Goal: Find specific page/section: Find specific page/section

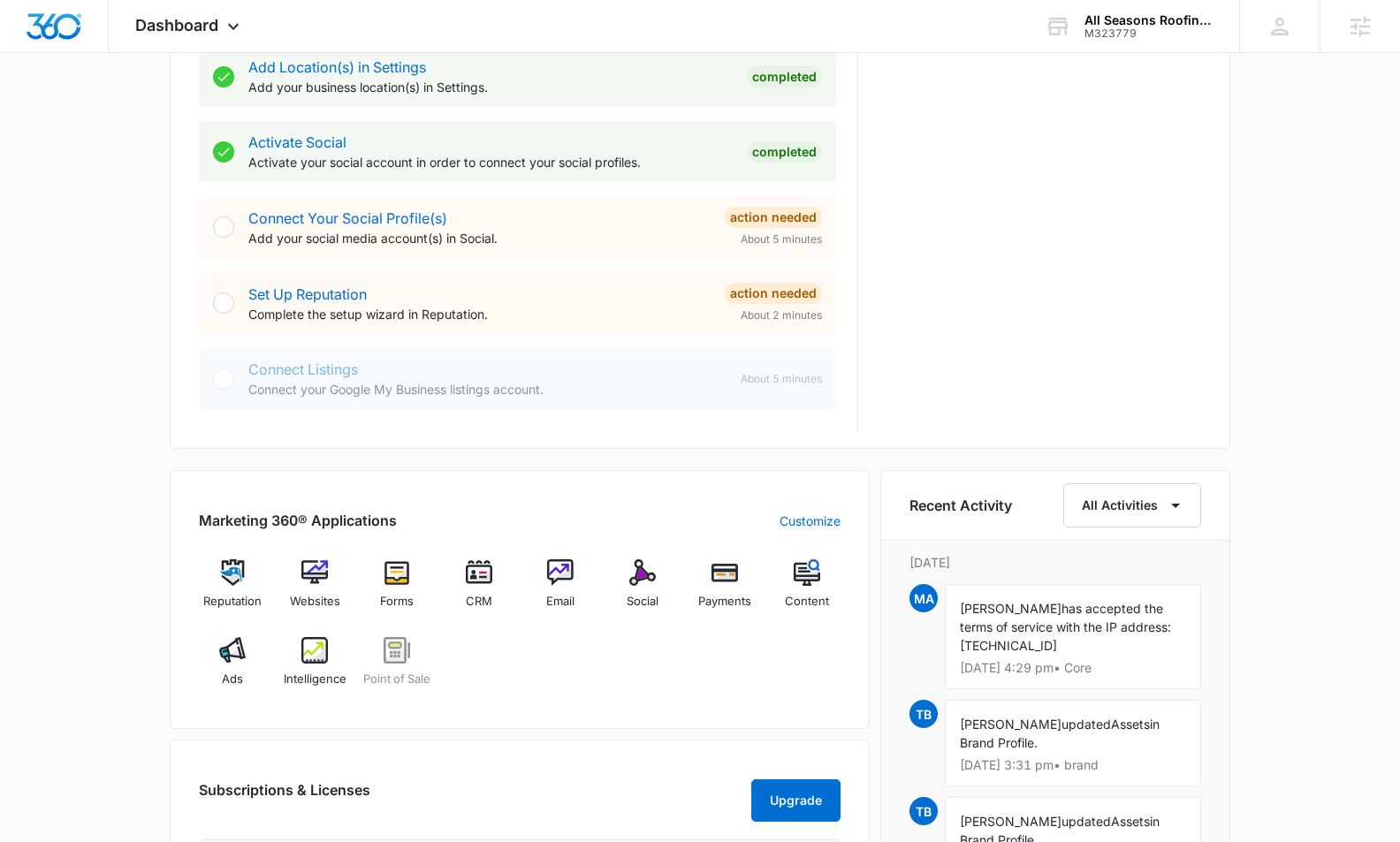
scroll to position [686, 0]
click at [236, 655] on img at bounding box center [232, 648] width 27 height 27
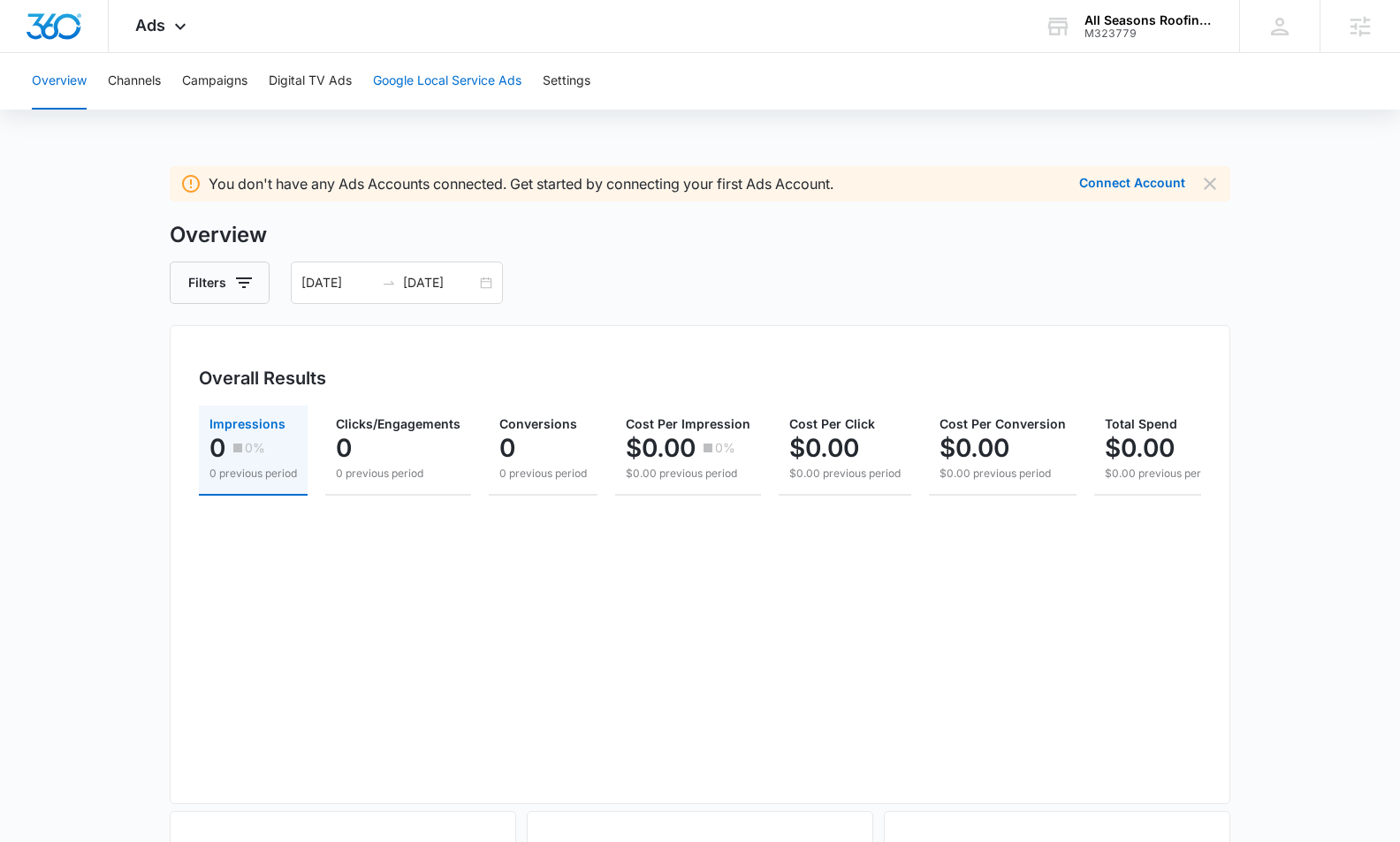
click at [433, 83] on button "Google Local Service Ads" at bounding box center [446, 82] width 148 height 57
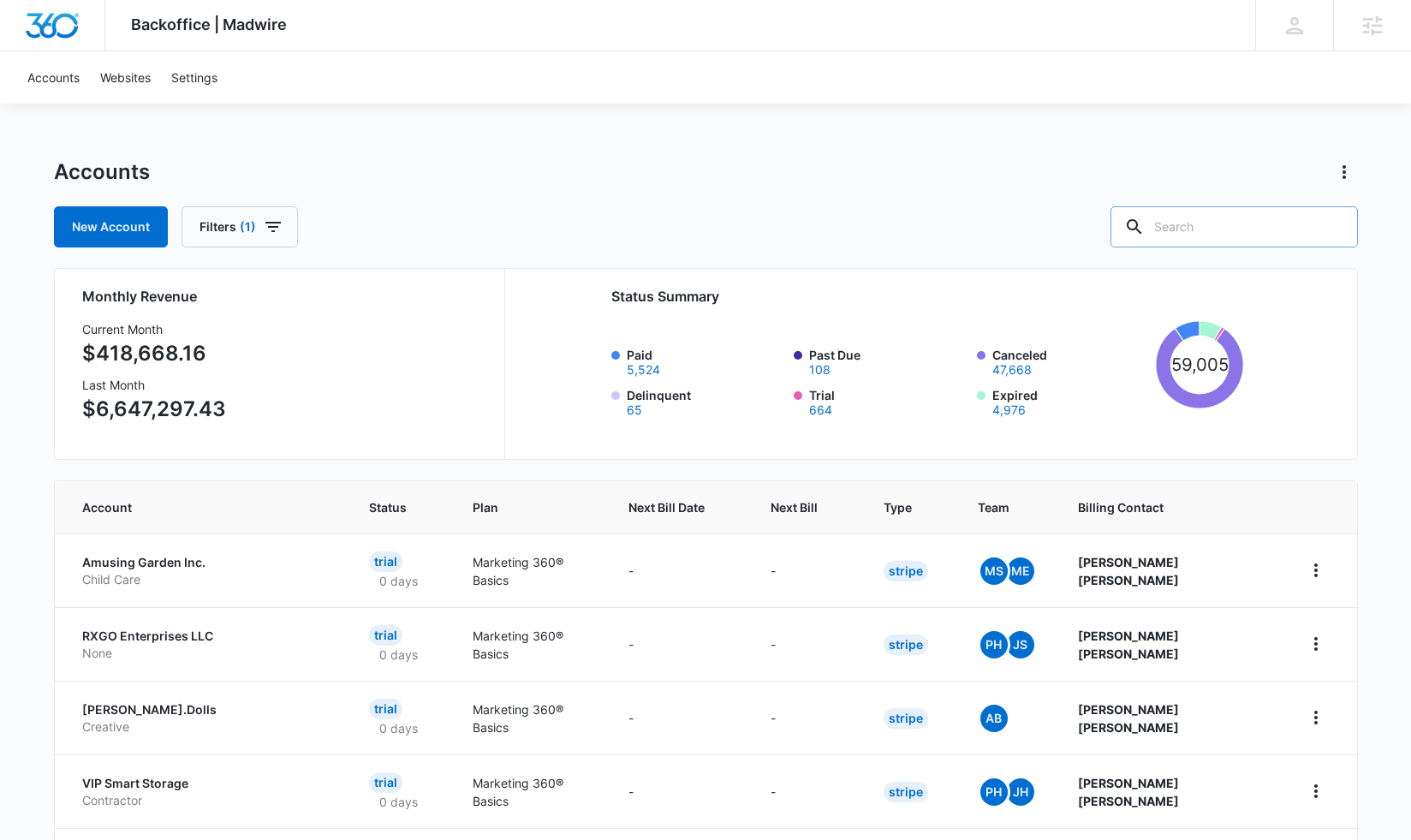
click at [1191, 241] on input "text" at bounding box center [1235, 227] width 248 height 41
type input "all dog"
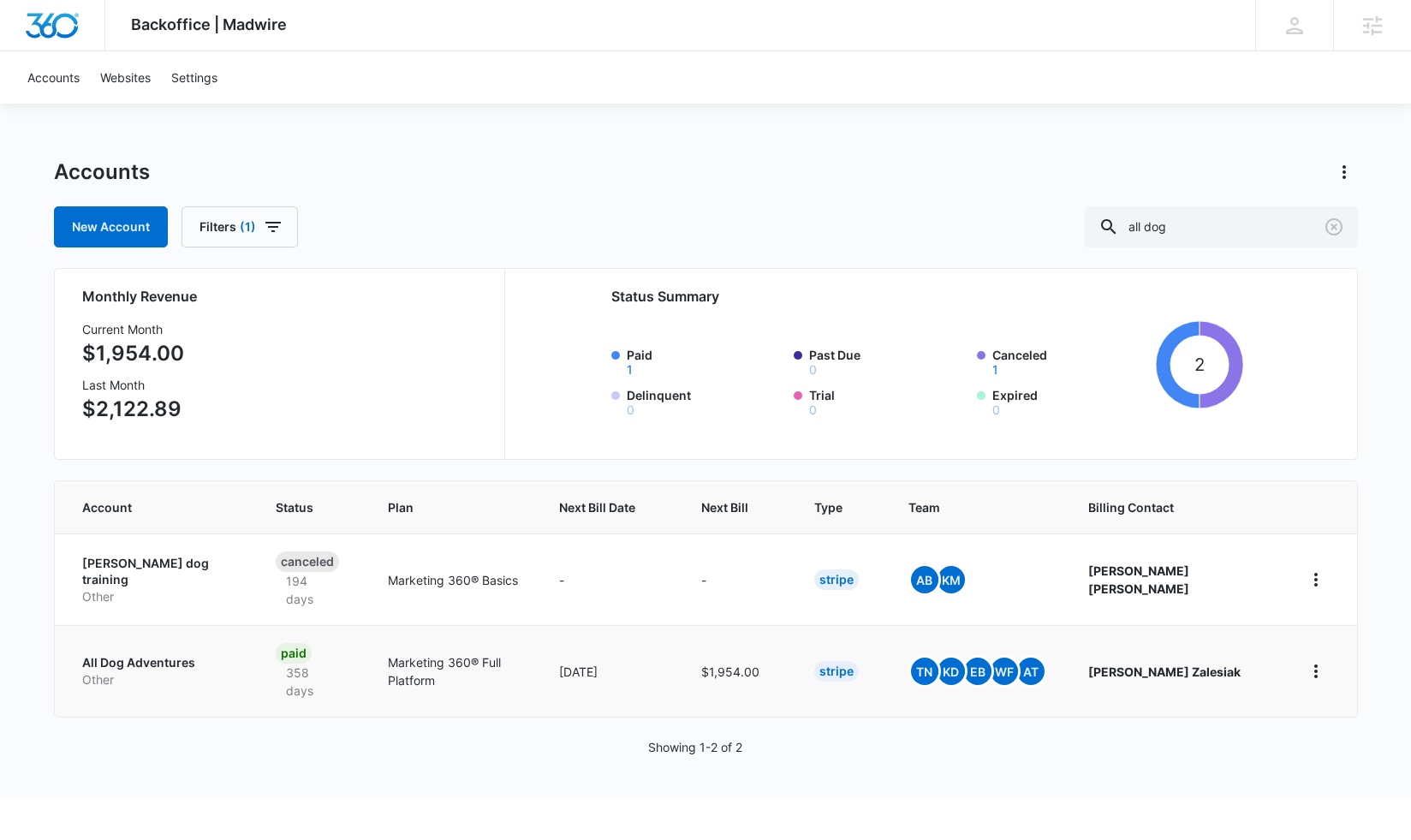
click at [151, 654] on p "All Dog Adventures" at bounding box center [158, 663] width 152 height 17
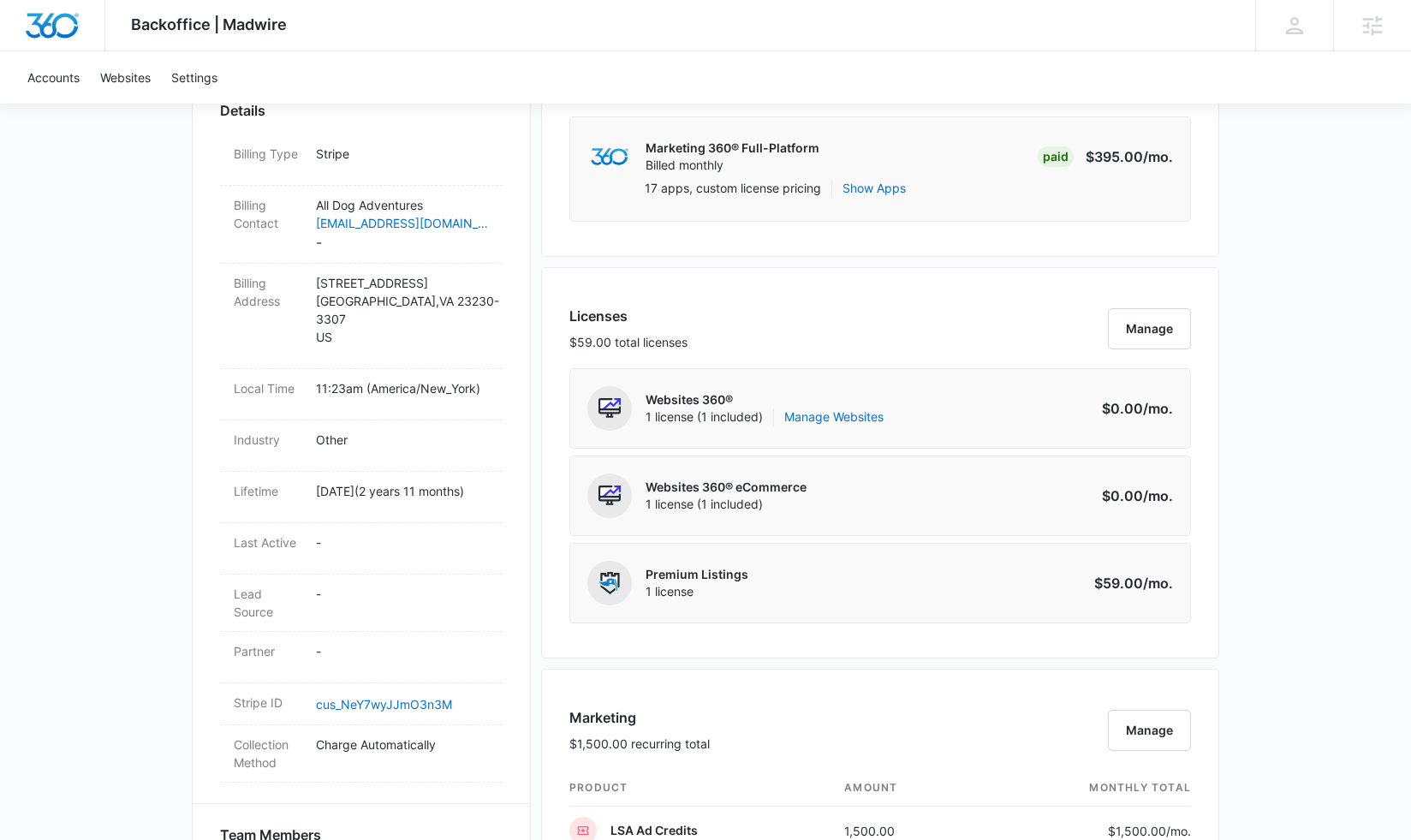
scroll to position [522, 0]
